Goal: Information Seeking & Learning: Learn about a topic

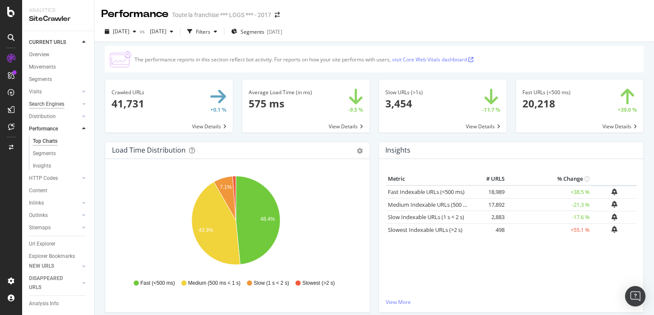
click at [57, 107] on div "Search Engines" at bounding box center [46, 104] width 35 height 9
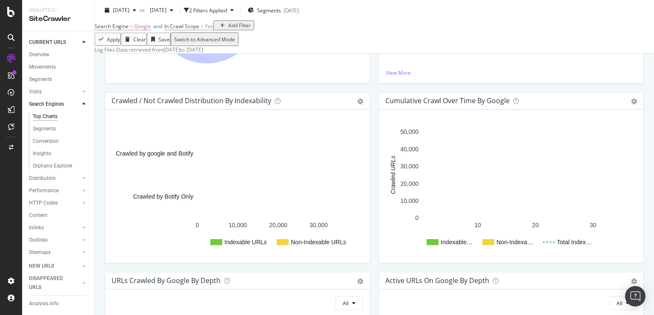
scroll to position [135, 0]
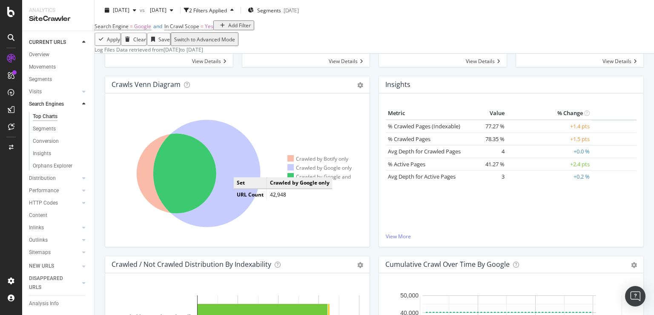
click at [242, 200] on icon at bounding box center [206, 173] width 107 height 107
